Goal: Information Seeking & Learning: Learn about a topic

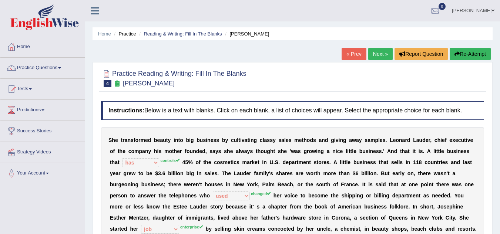
select select "has"
select select "used"
select select "job"
select select "heaved"
select select "potential"
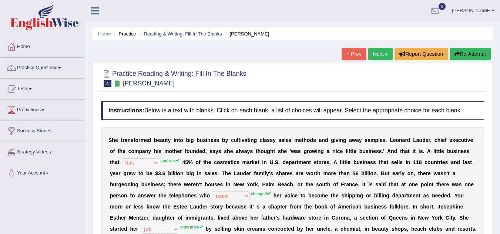
click at [377, 55] on link "Next »" at bounding box center [380, 54] width 24 height 13
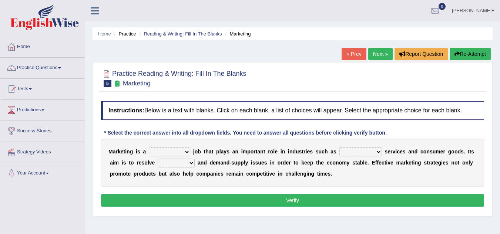
click at [182, 152] on select "professional flexible parochial descriptive" at bounding box center [169, 152] width 41 height 9
select select "professional"
click at [149, 148] on select "professional flexible parochial descriptive" at bounding box center [169, 152] width 41 height 9
click at [188, 150] on select "professional flexible parochial descriptive" at bounding box center [169, 152] width 41 height 9
click at [379, 151] on select "civil financial conventional foremost" at bounding box center [360, 152] width 43 height 9
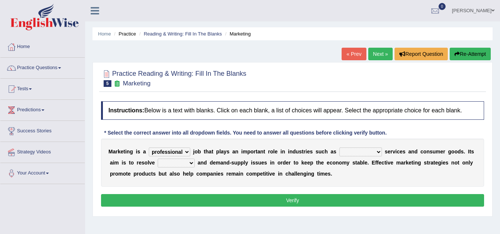
select select "conventional"
click at [339, 148] on select "civil financial conventional foremost" at bounding box center [360, 152] width 43 height 9
click at [192, 161] on select "imbalance excess symmetry budget" at bounding box center [176, 163] width 37 height 9
click at [230, 155] on div "M a r k e t i n g i s a professional flexible parochial descriptive j o b t h a…" at bounding box center [292, 163] width 383 height 48
click at [188, 154] on select "professional flexible parochial descriptive" at bounding box center [169, 152] width 41 height 9
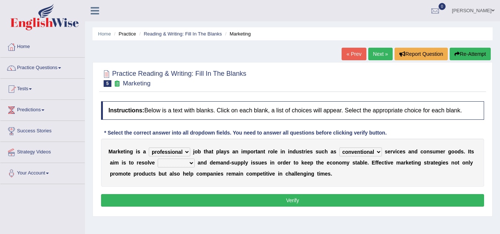
click at [149, 148] on select "professional flexible parochial descriptive" at bounding box center [169, 152] width 41 height 9
click at [193, 163] on select "imbalance excess symmetry budget" at bounding box center [176, 163] width 37 height 9
select select "imbalance"
click at [158, 159] on select "imbalance excess symmetry budget" at bounding box center [176, 163] width 37 height 9
click at [187, 202] on button "Verify" at bounding box center [292, 200] width 383 height 13
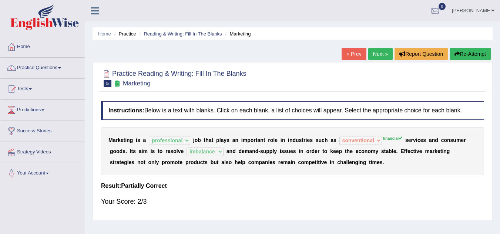
click at [377, 50] on link "Next »" at bounding box center [380, 54] width 24 height 13
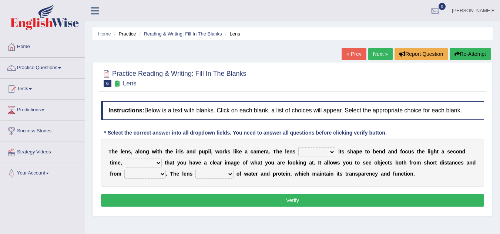
click at [333, 152] on select "adjusts shows selects presents" at bounding box center [316, 152] width 37 height 9
click at [441, 11] on div at bounding box center [435, 11] width 11 height 11
